Goal: Transaction & Acquisition: Purchase product/service

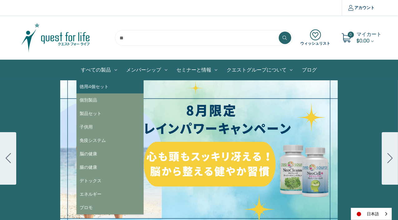
click at [95, 85] on link "徳用4個セット" at bounding box center [109, 86] width 67 height 13
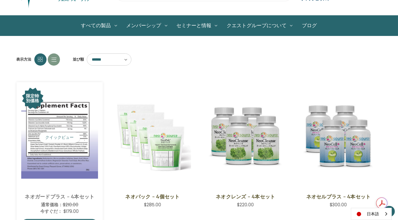
scroll to position [49, 0]
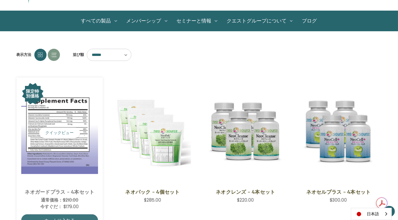
click at [49, 191] on link "ネオガードプラス - 4本セット" at bounding box center [59, 191] width 70 height 7
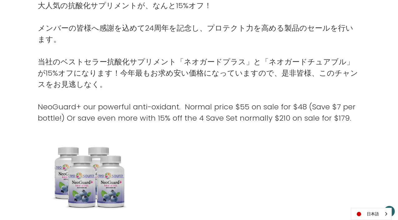
scroll to position [317, 0]
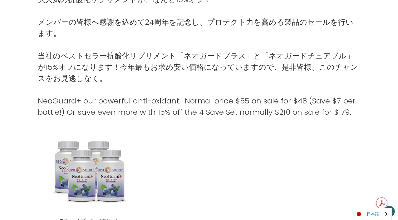
click at [371, 210] on link "日本語" at bounding box center [371, 214] width 40 height 12
click at [372, 199] on link "English" at bounding box center [368, 202] width 34 height 12
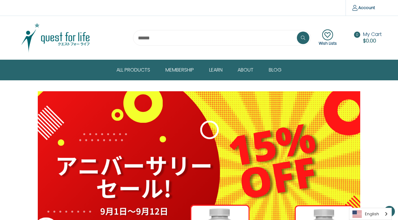
scroll to position [316, 0]
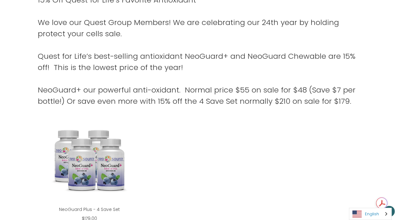
click at [372, 211] on link "English" at bounding box center [370, 214] width 42 height 12
click at [369, 201] on link "日本語" at bounding box center [365, 202] width 32 height 12
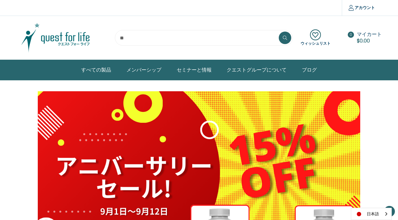
scroll to position [316, 0]
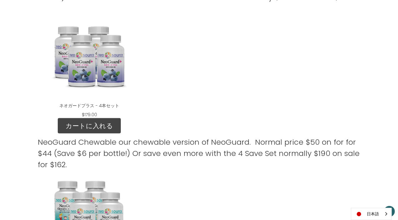
scroll to position [433, 0]
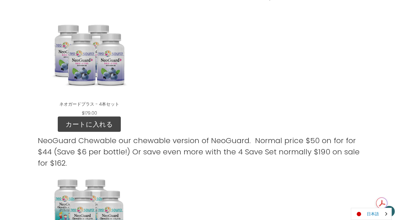
click at [364, 212] on link "日本語" at bounding box center [371, 214] width 40 height 12
click at [366, 203] on link "English" at bounding box center [368, 202] width 34 height 12
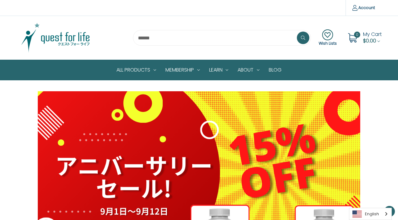
scroll to position [421, 0]
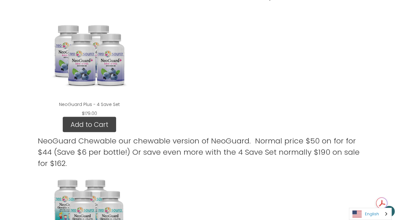
click at [369, 209] on link "English" at bounding box center [370, 214] width 42 height 12
click at [368, 202] on link "日本語" at bounding box center [365, 202] width 32 height 12
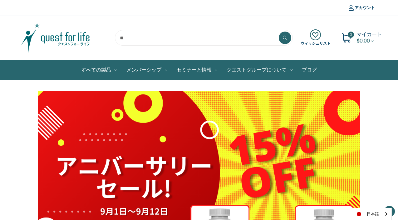
scroll to position [432, 0]
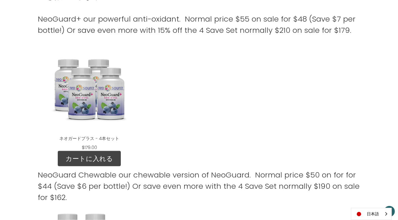
scroll to position [396, 0]
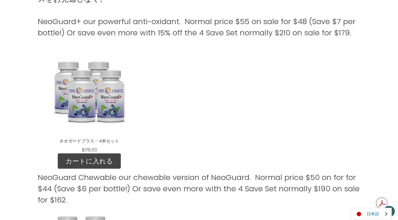
click at [371, 212] on link "日本語" at bounding box center [371, 214] width 40 height 12
click at [371, 199] on link "English" at bounding box center [368, 202] width 34 height 12
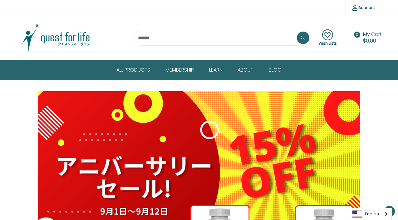
scroll to position [396, 0]
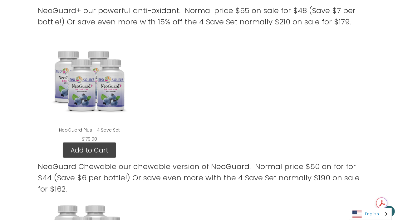
click at [369, 212] on link "English" at bounding box center [370, 214] width 42 height 12
click at [372, 200] on link "日本語" at bounding box center [365, 202] width 32 height 12
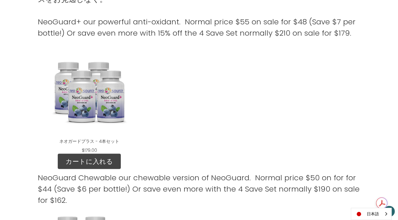
scroll to position [407, 0]
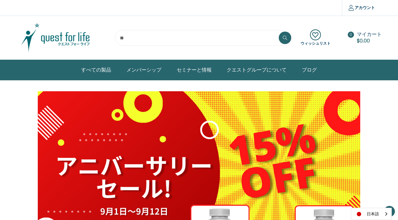
scroll to position [407, 0]
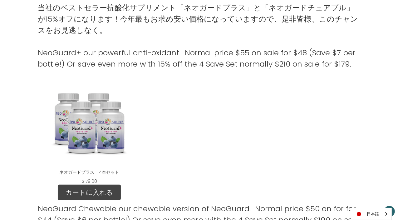
scroll to position [358, 0]
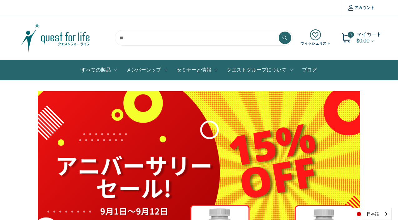
click at [62, 43] on img at bounding box center [56, 37] width 78 height 31
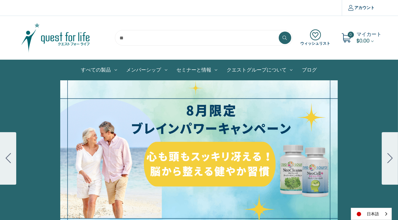
click at [389, 156] on icon "Go to slide 2" at bounding box center [389, 158] width 5 height 10
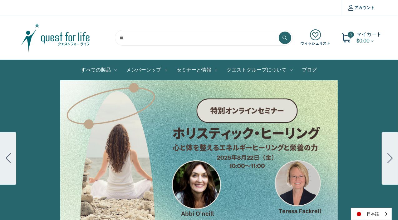
click at [1, 156] on button "Go to slide 1" at bounding box center [8, 158] width 16 height 52
